Goal: Task Accomplishment & Management: Manage account settings

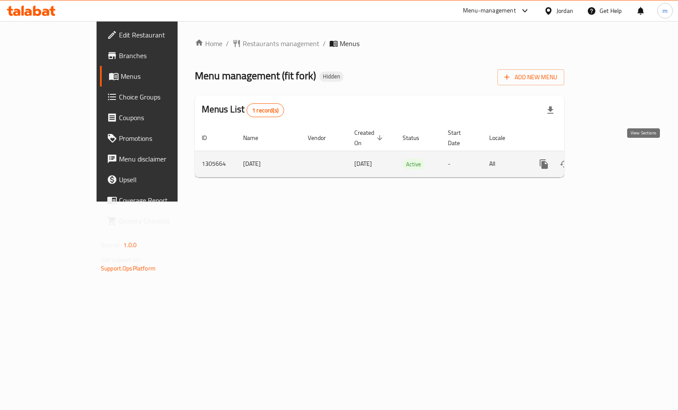
click at [611, 159] on icon "enhanced table" at bounding box center [606, 164] width 10 height 10
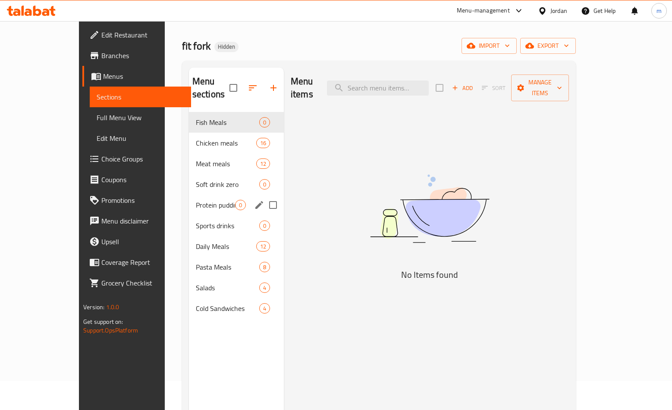
scroll to position [43, 0]
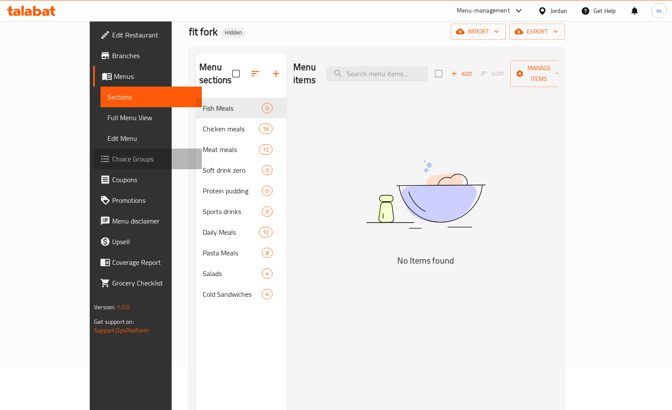
click at [112, 158] on span "Choice Groups" at bounding box center [153, 159] width 83 height 10
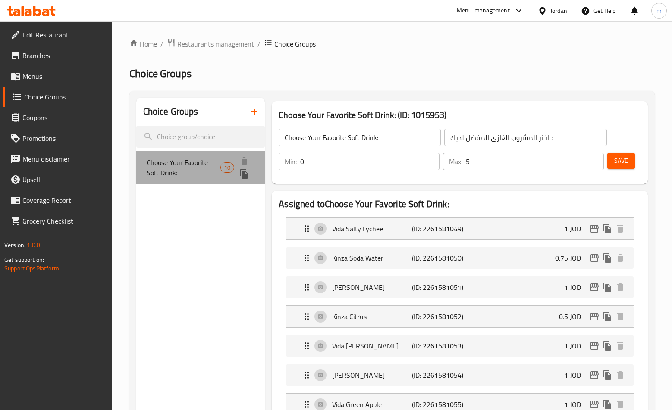
click at [182, 160] on span "Choose Your Favorite Soft Drink:" at bounding box center [184, 167] width 74 height 21
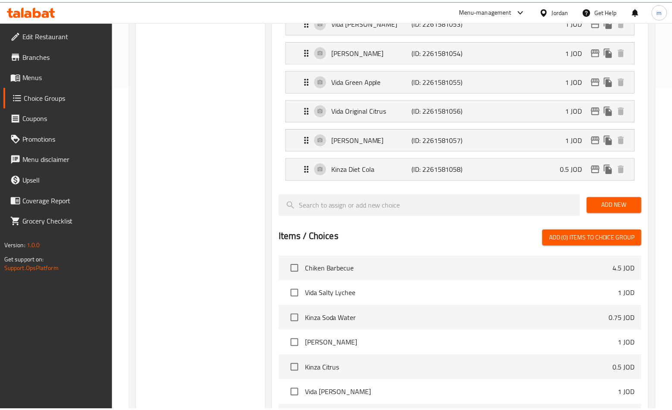
scroll to position [507, 0]
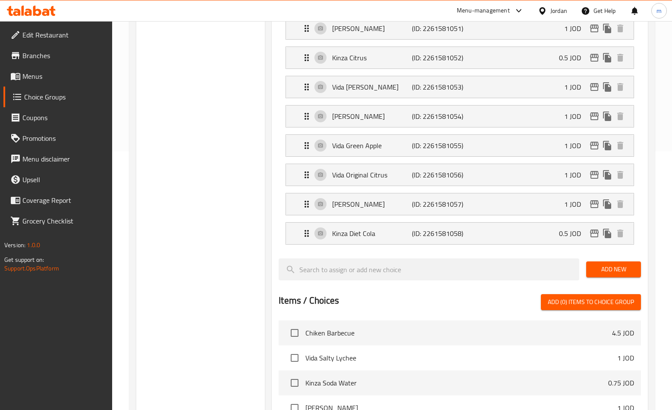
scroll to position [119, 0]
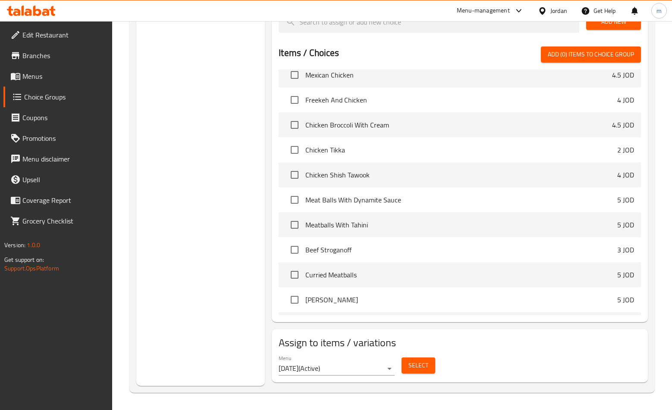
scroll to position [819, 0]
